Goal: Information Seeking & Learning: Learn about a topic

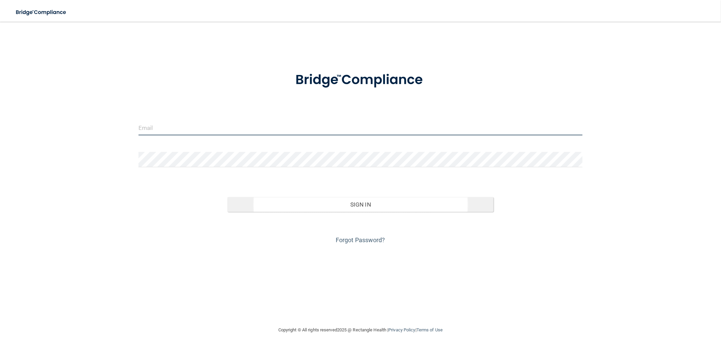
type input "[EMAIL_ADDRESS][DOMAIN_NAME]"
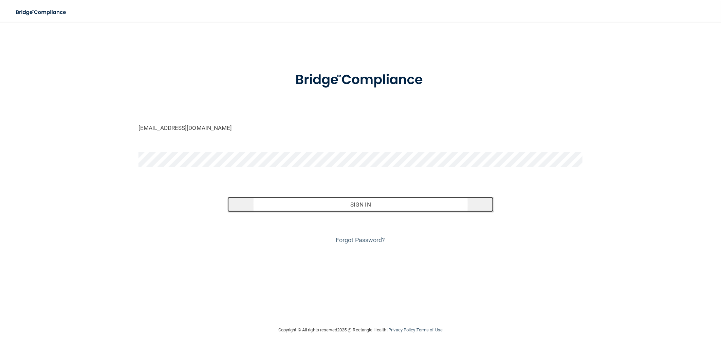
click at [443, 201] on button "Sign In" at bounding box center [360, 204] width 266 height 15
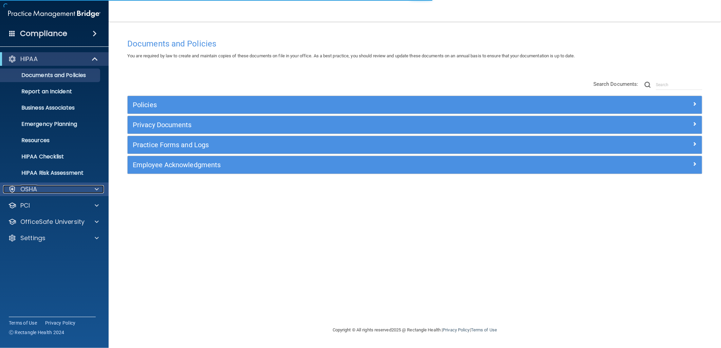
click at [72, 188] on div "OSHA" at bounding box center [45, 189] width 84 height 8
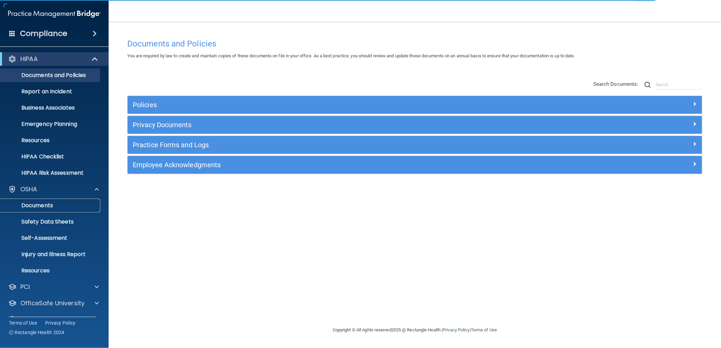
click at [71, 209] on link "Documents" at bounding box center [46, 206] width 107 height 14
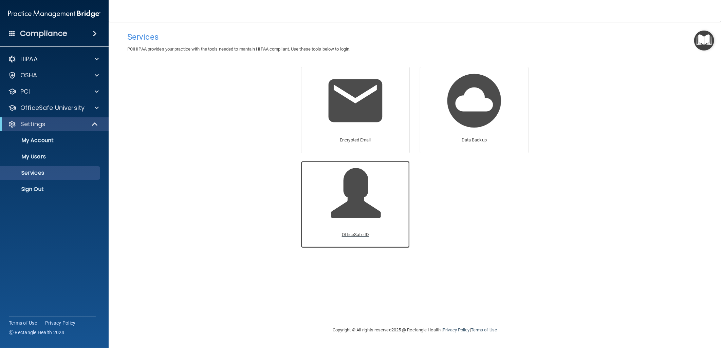
click at [358, 234] on p "OfficeSafe ID" at bounding box center [355, 235] width 27 height 8
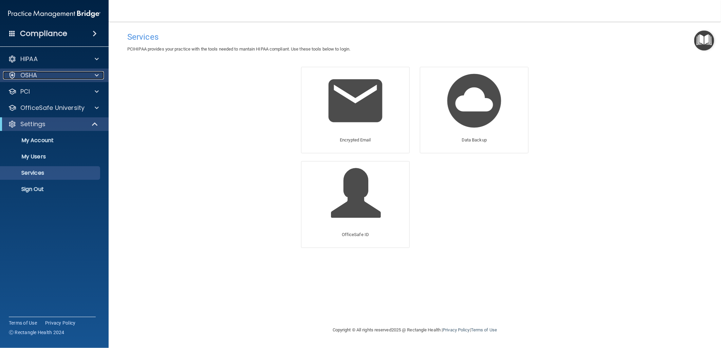
click at [83, 75] on div "OSHA" at bounding box center [45, 75] width 84 height 8
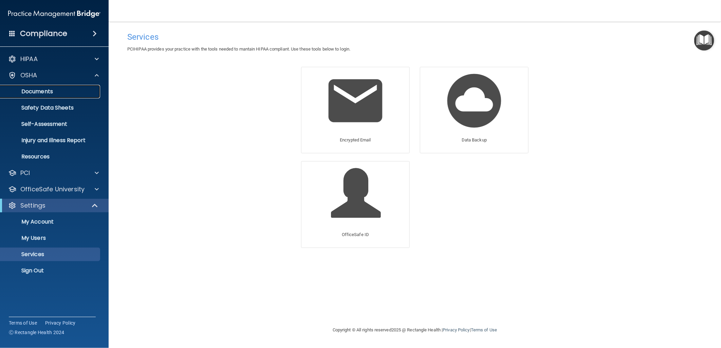
click at [49, 92] on p "Documents" at bounding box center [50, 91] width 93 height 7
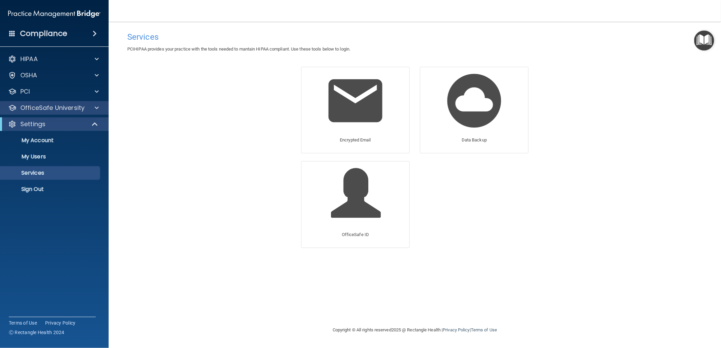
click at [80, 102] on div "OfficeSafe University" at bounding box center [54, 108] width 109 height 14
click at [100, 107] on div at bounding box center [95, 108] width 17 height 8
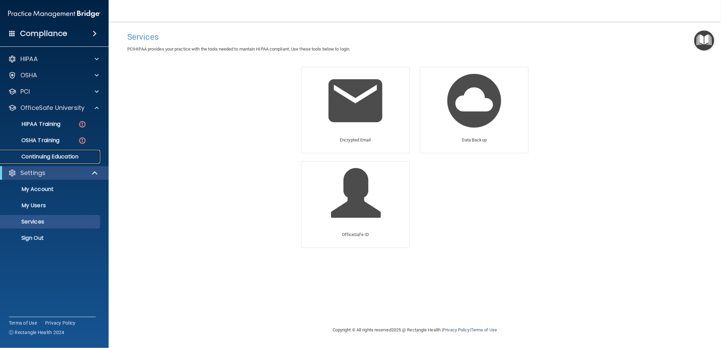
click at [70, 155] on p "Continuing Education" at bounding box center [50, 156] width 93 height 7
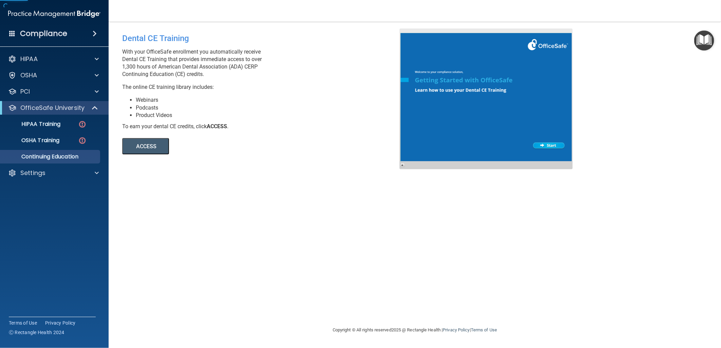
click at [155, 148] on button "ACCESS" at bounding box center [145, 146] width 47 height 16
drag, startPoint x: 104, startPoint y: 60, endPoint x: 99, endPoint y: 60, distance: 4.4
click at [101, 60] on div "HIPAA" at bounding box center [54, 59] width 109 height 14
click at [95, 59] on span at bounding box center [97, 59] width 4 height 8
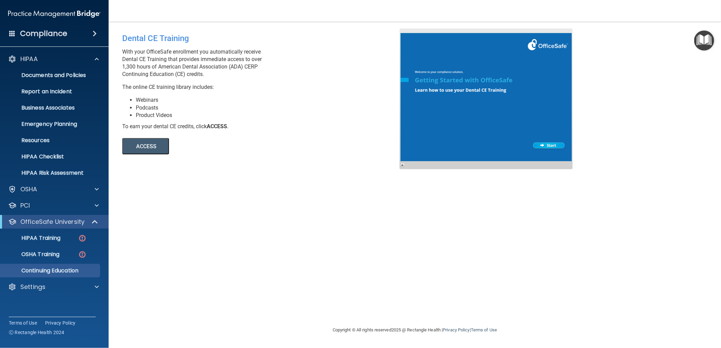
click at [370, 178] on div "Dental CE Training With your OfficeSafe enrollment you automatically receive De…" at bounding box center [414, 174] width 585 height 291
